Goal: Task Accomplishment & Management: Use online tool/utility

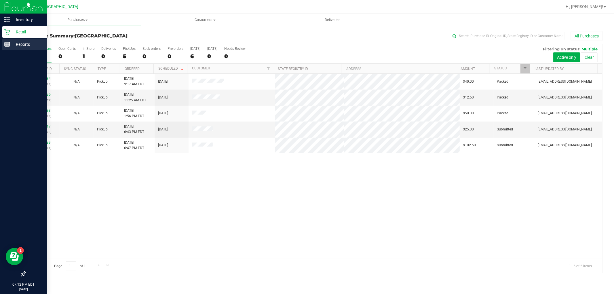
click at [7, 45] on line at bounding box center [7, 45] width 5 height 0
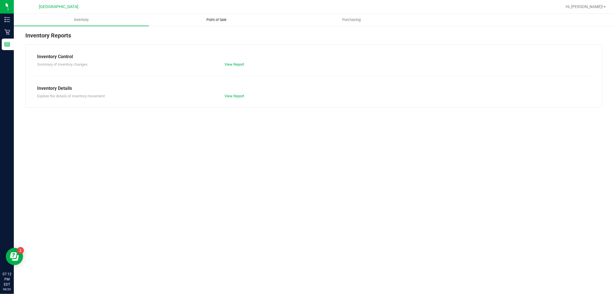
click at [213, 22] on span "Point of Sale" at bounding box center [216, 19] width 36 height 5
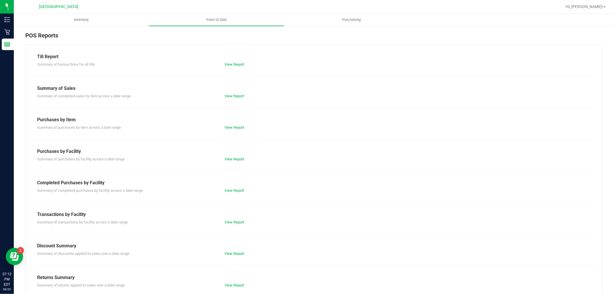
click at [236, 215] on div "Transactions by Facility" at bounding box center [313, 214] width 553 height 7
click at [236, 219] on div "Summary of transactions by facility across a date range View Report" at bounding box center [314, 221] width 562 height 7
click at [236, 221] on link "View Report" at bounding box center [234, 222] width 20 height 4
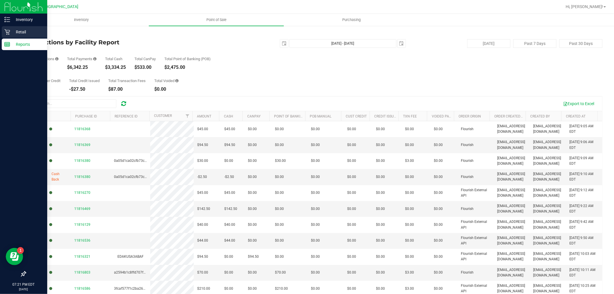
click at [7, 34] on icon at bounding box center [6, 31] width 5 height 5
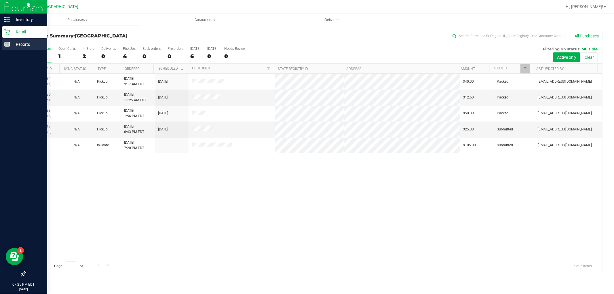
click at [5, 40] on div "Reports" at bounding box center [24, 45] width 45 height 12
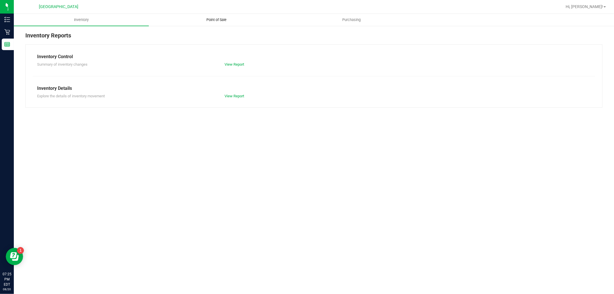
click at [194, 24] on uib-tab-heading "Point of Sale" at bounding box center [216, 20] width 134 height 12
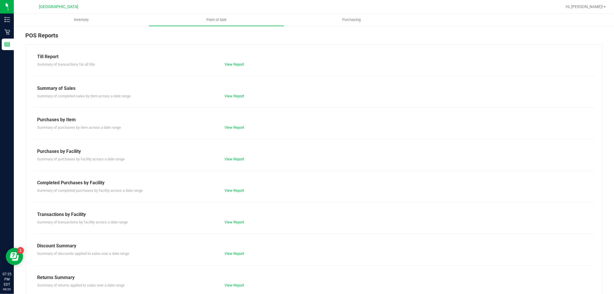
click at [226, 224] on div "View Report" at bounding box center [266, 222] width 93 height 6
click at [226, 221] on link "View Report" at bounding box center [234, 222] width 20 height 4
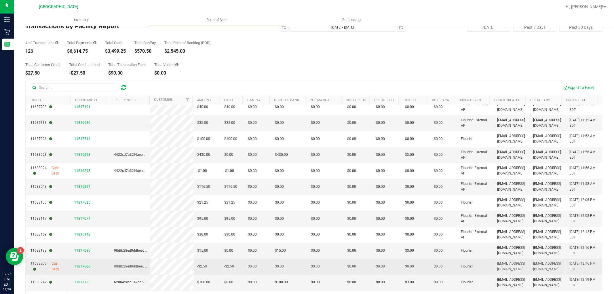
scroll to position [32, 0]
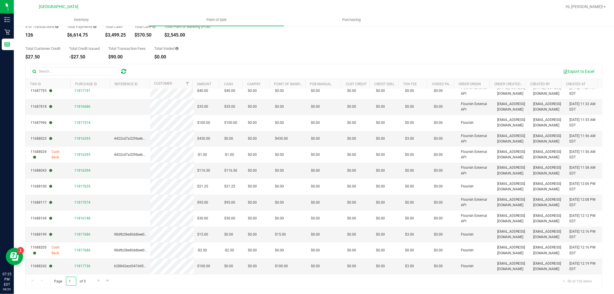
click at [73, 279] on input "1" at bounding box center [71, 280] width 10 height 9
type input "5"
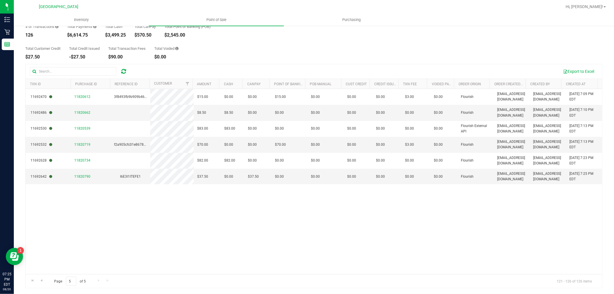
scroll to position [0, 0]
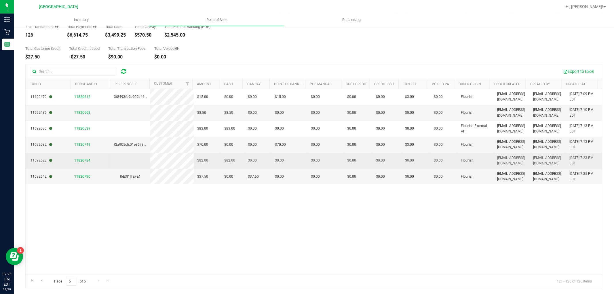
click at [79, 158] on span "11820734" at bounding box center [82, 160] width 16 height 5
click at [79, 161] on span "11820734" at bounding box center [82, 160] width 16 height 4
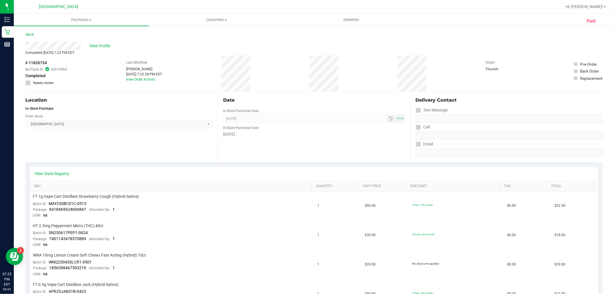
scroll to position [192, 0]
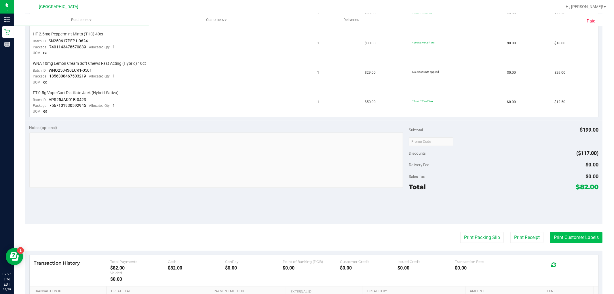
click at [559, 242] on button "Print Customer Labels" at bounding box center [576, 237] width 52 height 11
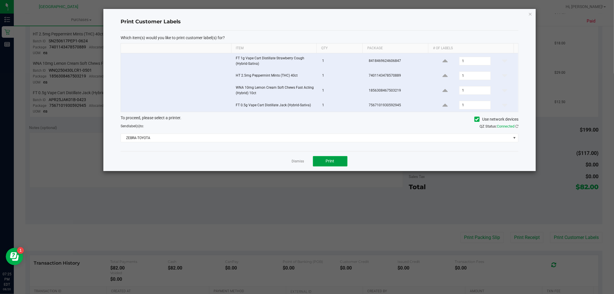
click at [329, 165] on button "Print" at bounding box center [330, 161] width 35 height 10
click at [297, 162] on link "Dismiss" at bounding box center [298, 161] width 12 height 5
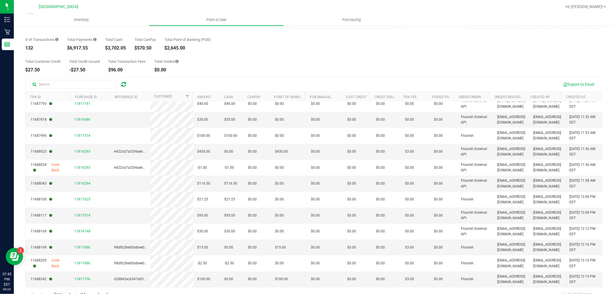
scroll to position [32, 0]
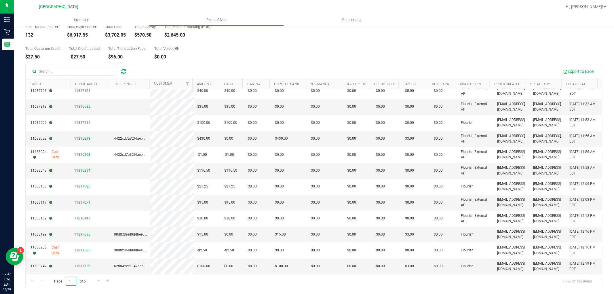
click at [72, 280] on input "1" at bounding box center [71, 280] width 10 height 9
type input "5"
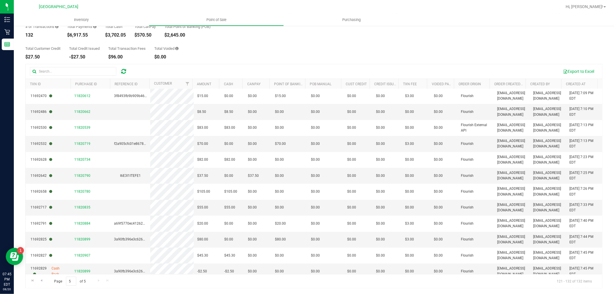
scroll to position [6, 0]
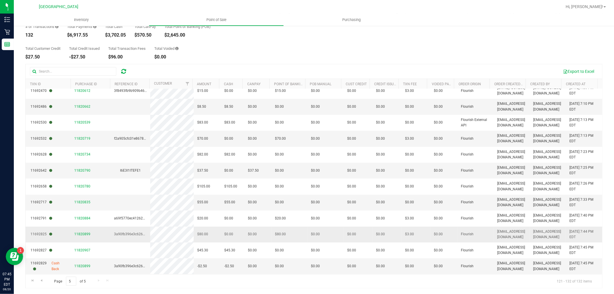
click at [90, 232] on td "11820899" at bounding box center [91, 234] width 40 height 16
click at [72, 238] on td "11820899" at bounding box center [91, 234] width 40 height 16
click at [83, 236] on span "11820899" at bounding box center [82, 234] width 16 height 4
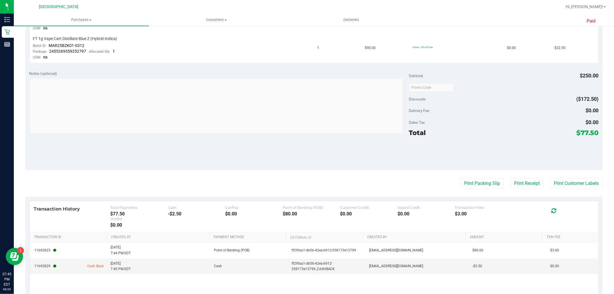
scroll to position [268, 0]
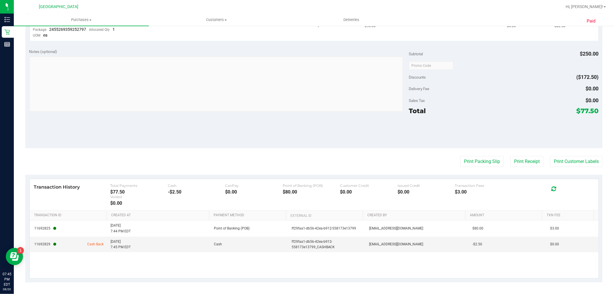
click at [577, 166] on purchase-details "Back View Profile Completed Aug 20, 2025 7:45 PM EDT # 11820899 BioTrack ID: 26…" at bounding box center [313, 23] width 577 height 519
click at [577, 158] on button "Print Customer Labels" at bounding box center [576, 161] width 52 height 11
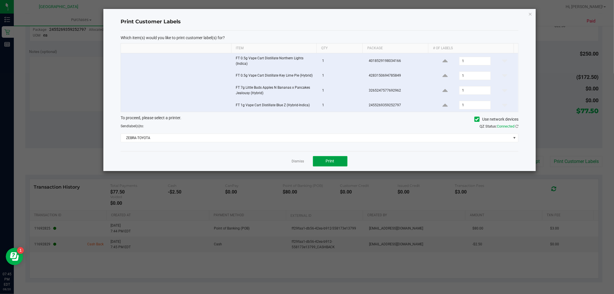
click at [322, 166] on button "Print" at bounding box center [330, 161] width 35 height 10
click at [299, 160] on link "Dismiss" at bounding box center [298, 161] width 12 height 5
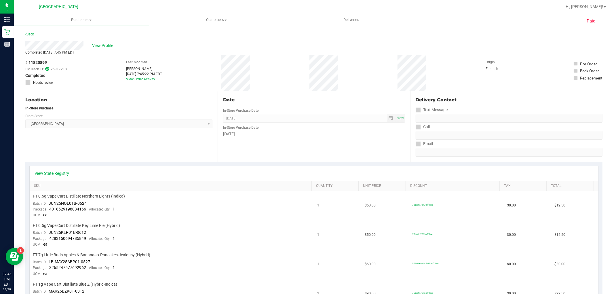
scroll to position [0, 0]
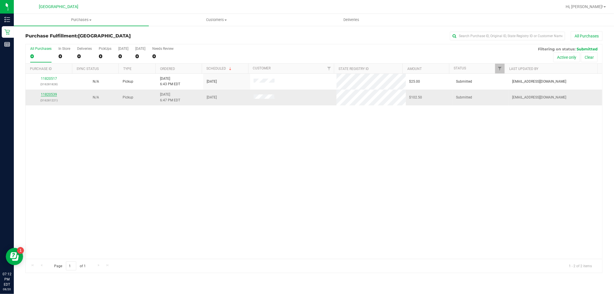
click at [55, 93] on link "11820539" at bounding box center [49, 94] width 16 height 4
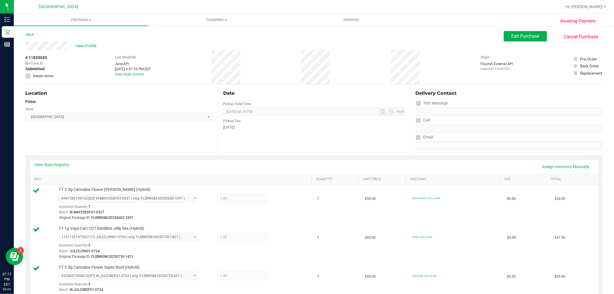
scroll to position [224, 0]
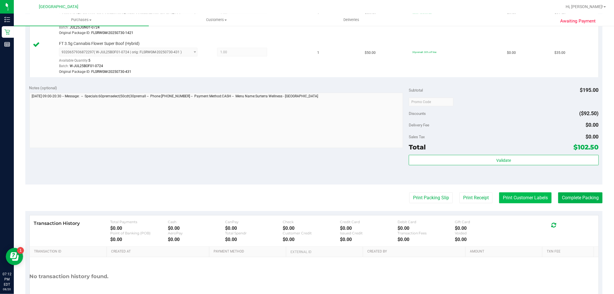
click at [518, 197] on button "Print Customer Labels" at bounding box center [525, 197] width 52 height 11
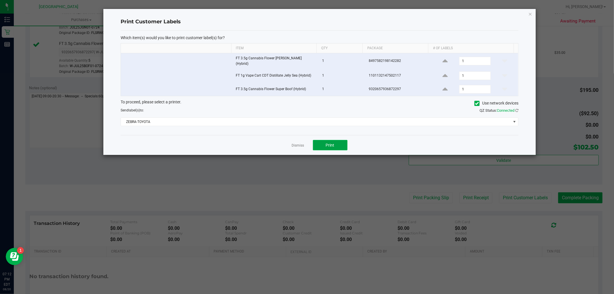
click at [337, 145] on button "Print" at bounding box center [330, 145] width 35 height 10
click at [303, 143] on div "Dismiss Print" at bounding box center [320, 145] width 398 height 20
click at [301, 143] on link "Dismiss" at bounding box center [298, 145] width 12 height 5
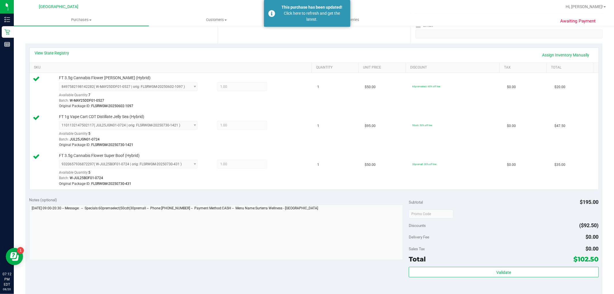
scroll to position [32, 0]
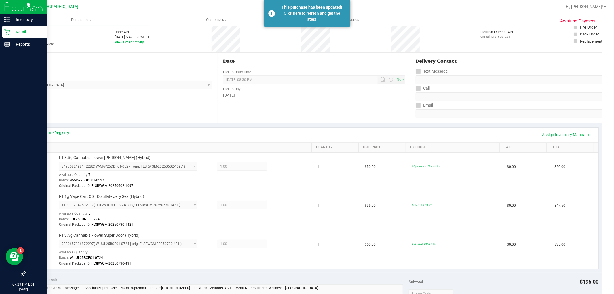
click at [0, 31] on link "Retail" at bounding box center [23, 32] width 47 height 12
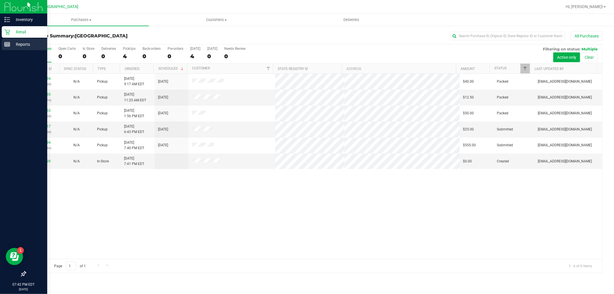
click at [17, 43] on p "Reports" at bounding box center [27, 44] width 35 height 7
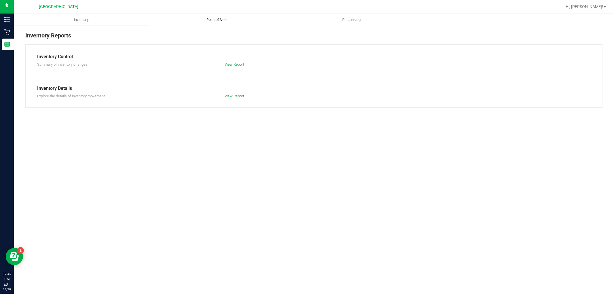
click at [217, 23] on uib-tab-heading "Point of Sale" at bounding box center [216, 20] width 134 height 12
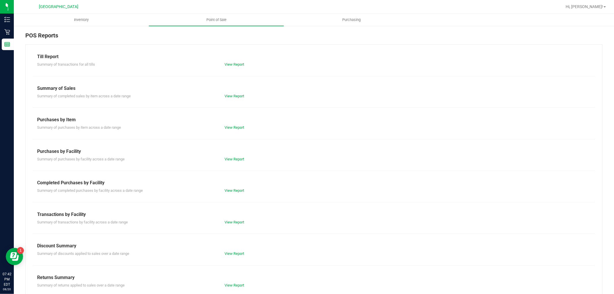
click at [227, 225] on div "Till Report Summary of transactions for all tills View Report Summary of Sales …" at bounding box center [313, 170] width 577 height 252
click at [229, 222] on link "View Report" at bounding box center [234, 222] width 20 height 4
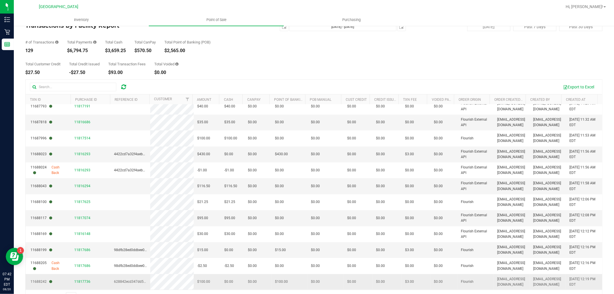
scroll to position [32, 0]
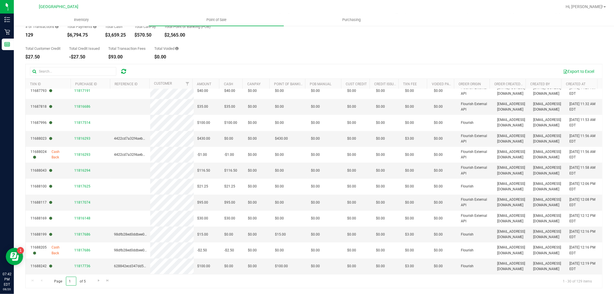
click at [68, 279] on input "1" at bounding box center [71, 280] width 10 height 9
click at [71, 280] on input "1" at bounding box center [71, 280] width 10 height 9
type input "5"
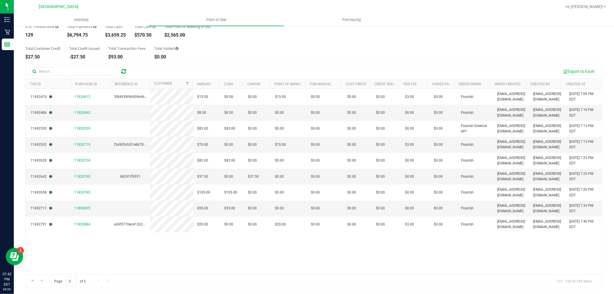
scroll to position [0, 0]
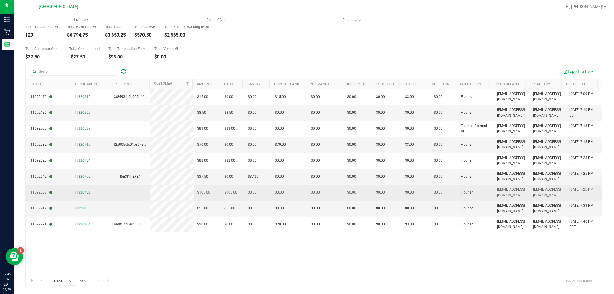
click at [86, 192] on span "11820780" at bounding box center [82, 192] width 16 height 4
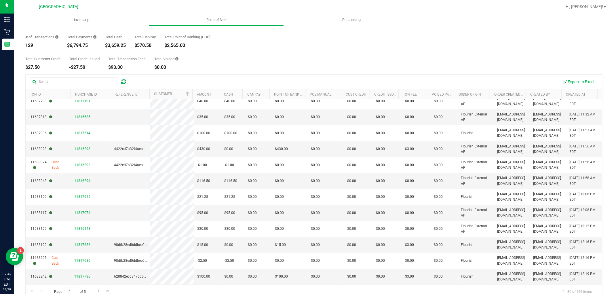
scroll to position [32, 0]
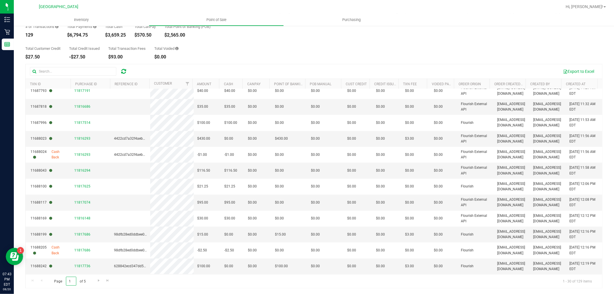
click at [73, 283] on input "1" at bounding box center [71, 280] width 10 height 9
type input "5"
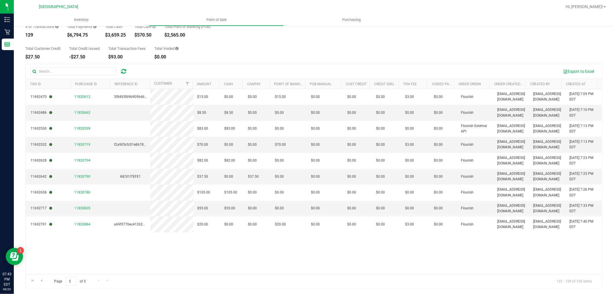
scroll to position [0, 0]
click at [72, 208] on td "11820835" at bounding box center [91, 208] width 40 height 16
click at [78, 208] on span "11820835" at bounding box center [82, 208] width 16 height 4
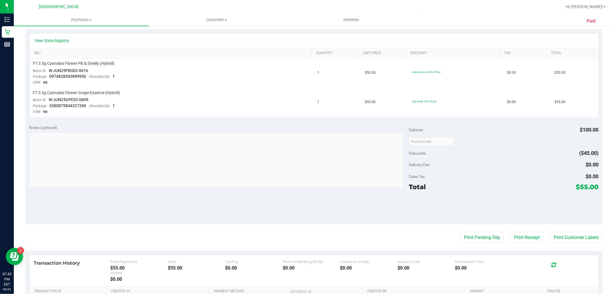
scroll to position [160, 0]
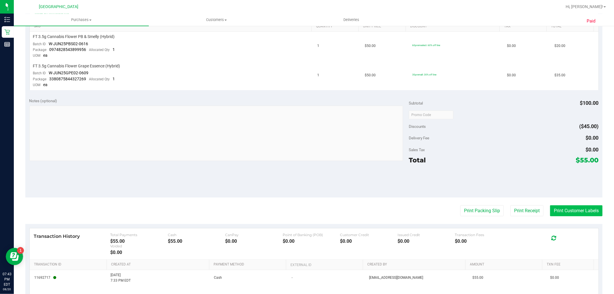
click at [572, 208] on button "Print Customer Labels" at bounding box center [576, 210] width 52 height 11
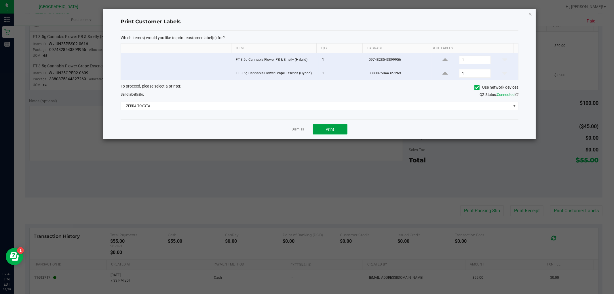
click at [336, 130] on button "Print" at bounding box center [330, 129] width 35 height 10
click at [298, 129] on link "Dismiss" at bounding box center [298, 129] width 12 height 5
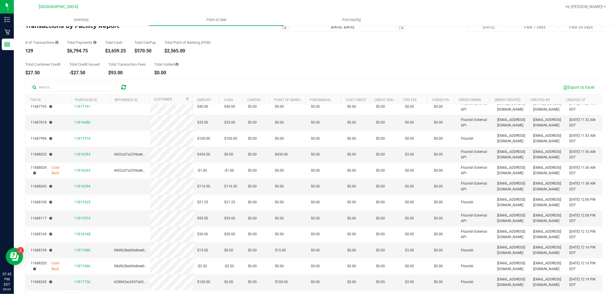
scroll to position [32, 0]
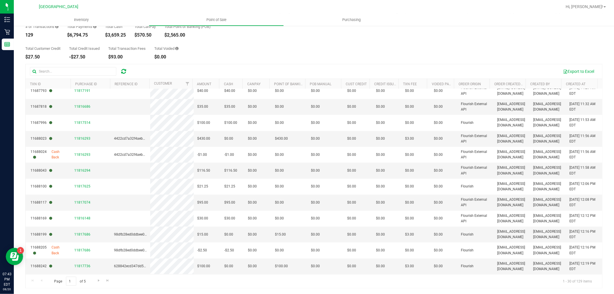
click at [78, 279] on span "Page 1 of 5" at bounding box center [69, 280] width 41 height 9
click at [75, 280] on input "1" at bounding box center [71, 280] width 10 height 9
type input "5"
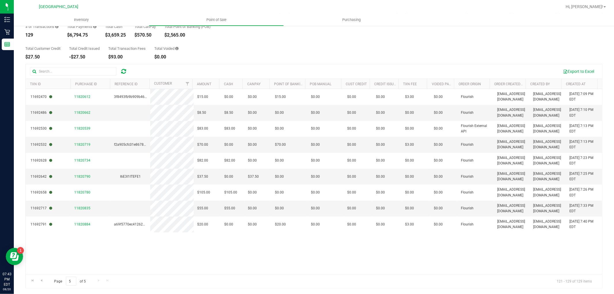
scroll to position [0, 0]
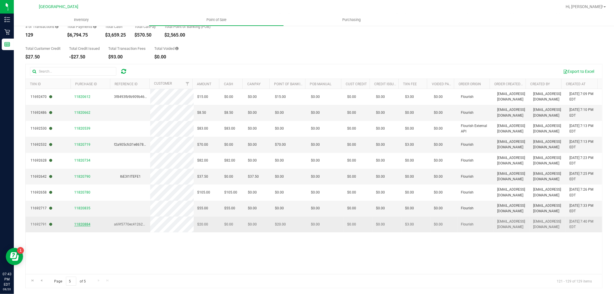
click at [75, 225] on span "11820884" at bounding box center [82, 224] width 16 height 4
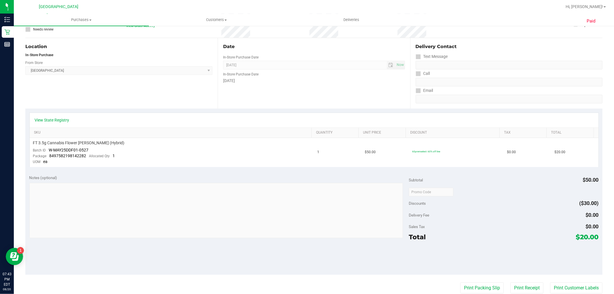
scroll to position [180, 0]
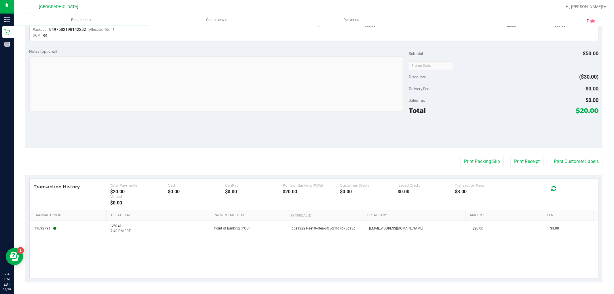
click at [577, 172] on purchase-details "Back View Profile Completed [DATE] 7:41 PM EDT # 11820884 BioTrack ID: 26916656…" at bounding box center [313, 66] width 577 height 431
click at [576, 159] on button "Print Customer Labels" at bounding box center [576, 161] width 52 height 11
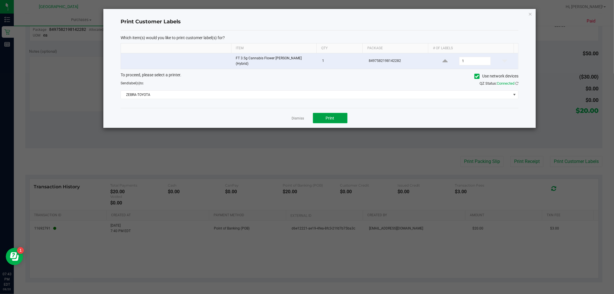
click at [345, 118] on button "Print" at bounding box center [330, 118] width 35 height 10
click at [299, 117] on link "Dismiss" at bounding box center [298, 118] width 12 height 5
